Goal: Navigation & Orientation: Find specific page/section

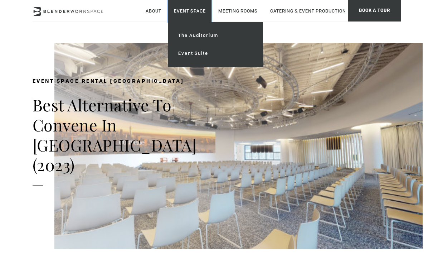
click at [200, 14] on link "Event Space" at bounding box center [189, 11] width 43 height 22
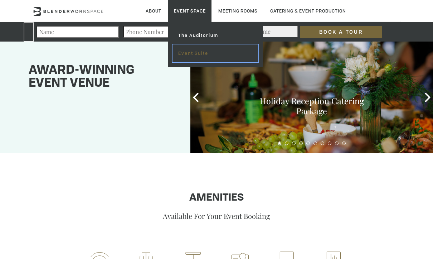
click at [192, 52] on link "Event Suite" at bounding box center [216, 53] width 86 height 18
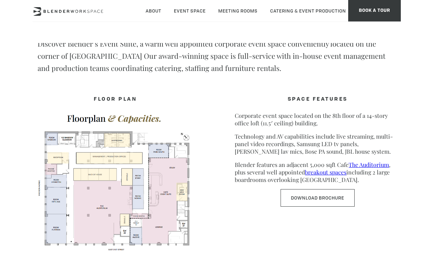
scroll to position [310, 0]
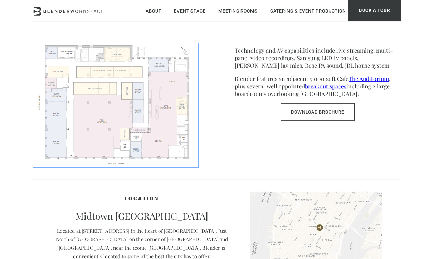
click at [130, 105] on img at bounding box center [116, 95] width 166 height 144
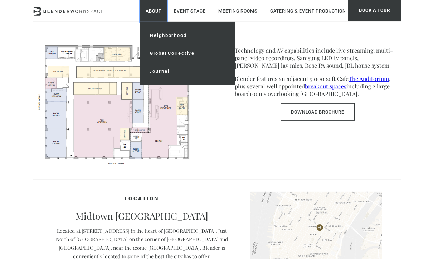
click at [151, 13] on link "About" at bounding box center [153, 11] width 27 height 22
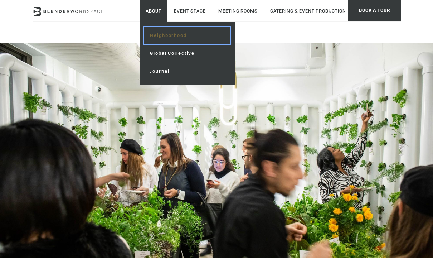
click at [163, 33] on link "Neighborhood" at bounding box center [187, 35] width 86 height 18
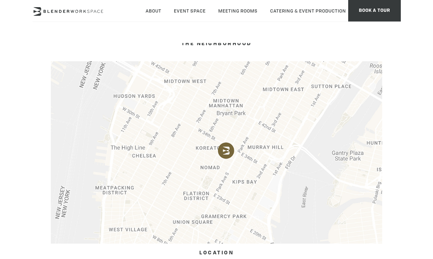
scroll to position [195, 0]
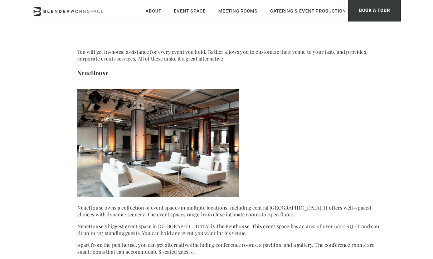
scroll to position [1498, 0]
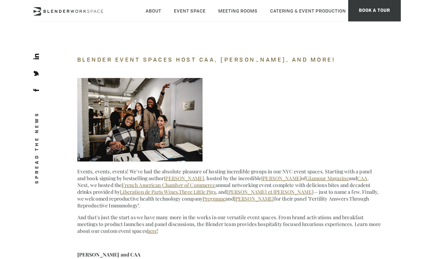
scroll to position [2009, 0]
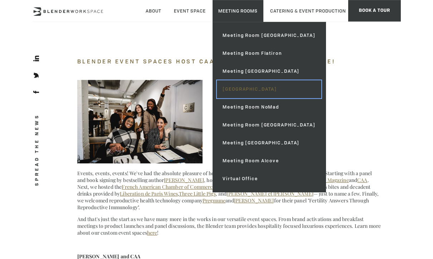
click at [283, 91] on link "[GEOGRAPHIC_DATA]" at bounding box center [269, 89] width 104 height 18
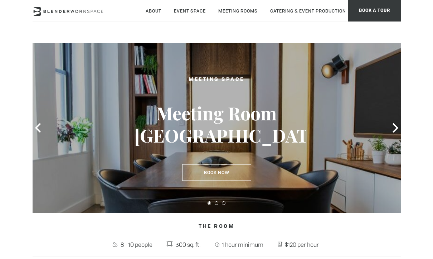
scroll to position [51, 0]
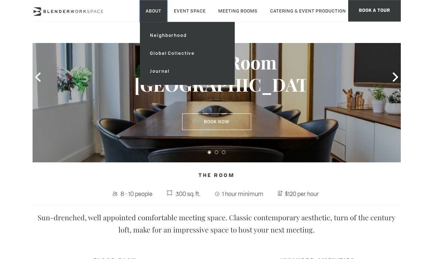
click at [150, 14] on link "About" at bounding box center [153, 11] width 27 height 22
